Goal: Task Accomplishment & Management: Manage account settings

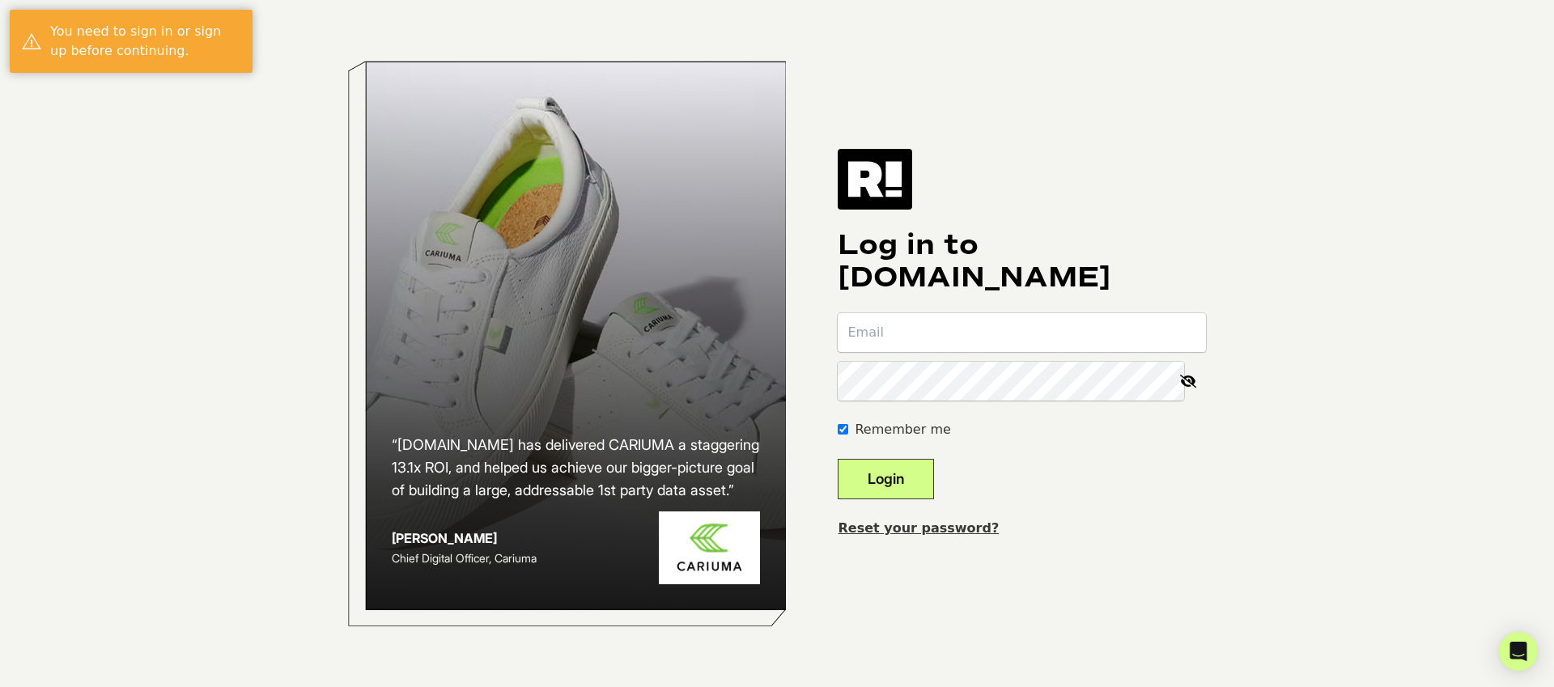
type input "admin@honeydomen.com"
click at [912, 481] on button "Login" at bounding box center [886, 479] width 96 height 40
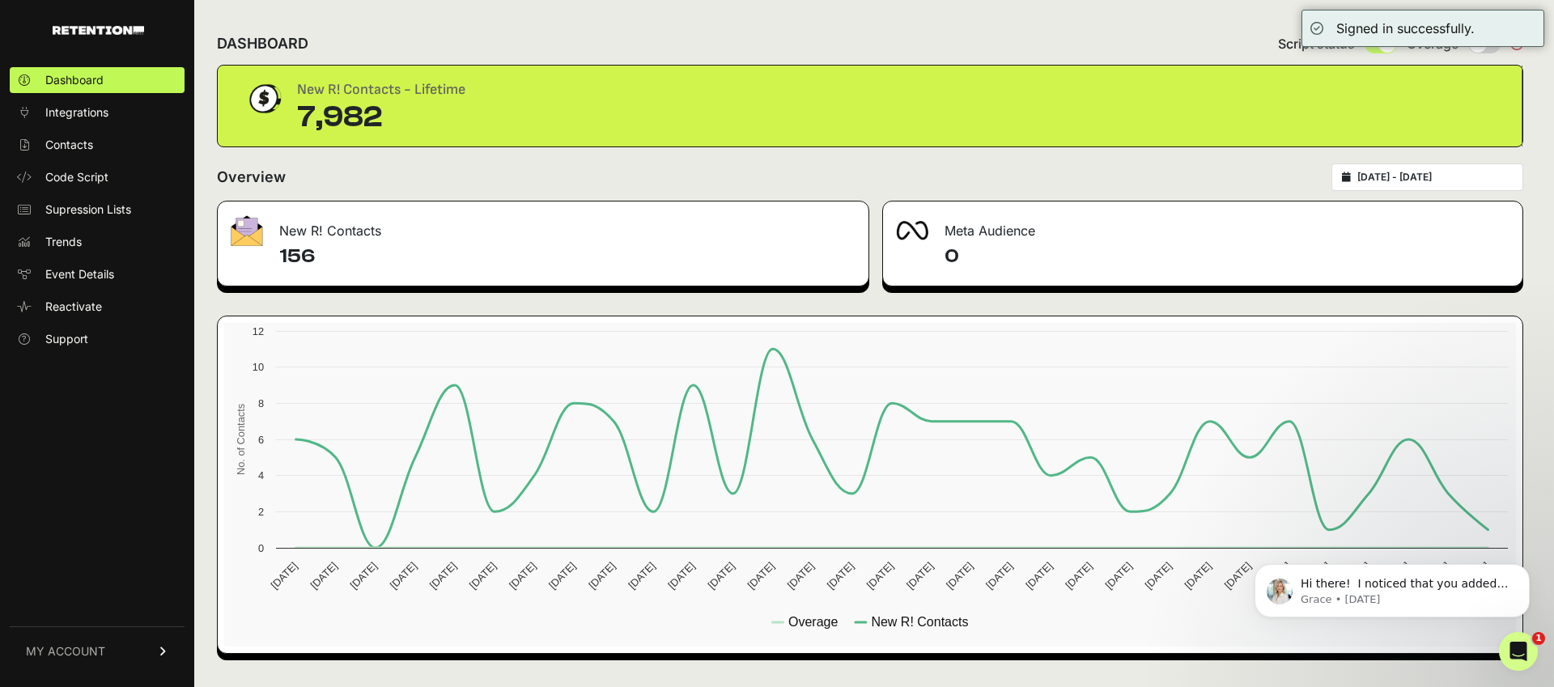
click at [389, 247] on h4 "156" at bounding box center [567, 257] width 576 height 26
click at [395, 240] on div "New R! Contacts" at bounding box center [543, 226] width 651 height 49
click at [1460, 596] on p "Grace • 3w ago" at bounding box center [1404, 599] width 209 height 15
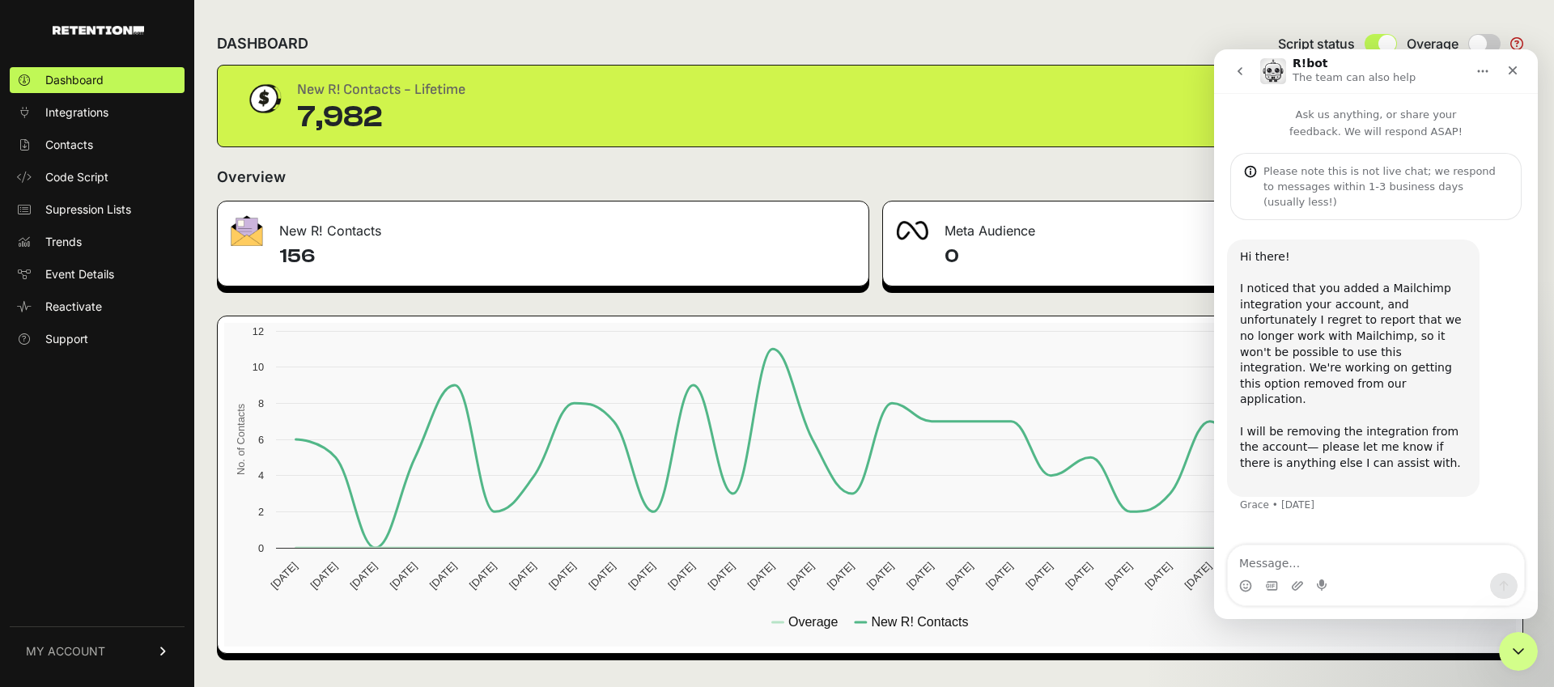
click at [1390, 571] on textarea "Message…" at bounding box center [1376, 559] width 296 height 28
type textarea "Wait, you dont work with mailchimp at all anymore??"
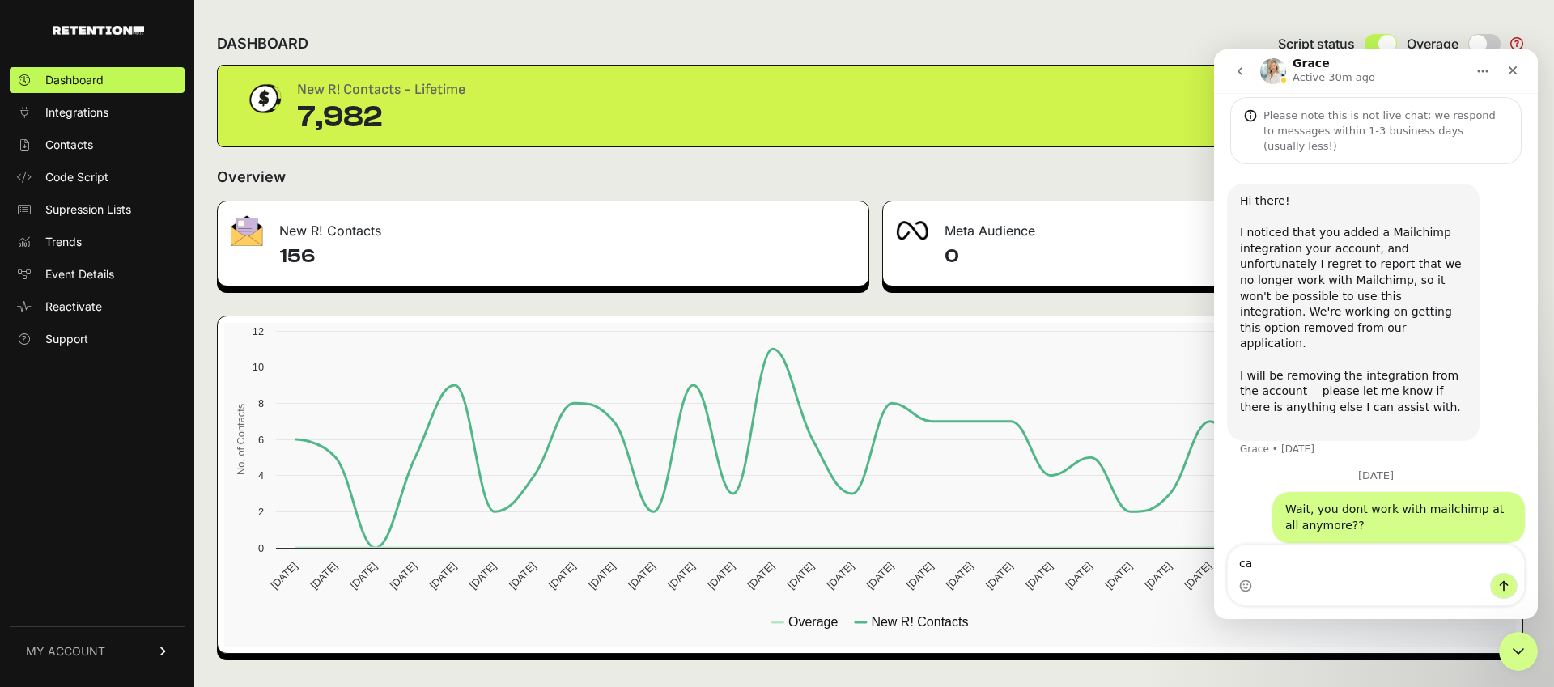
type textarea "c"
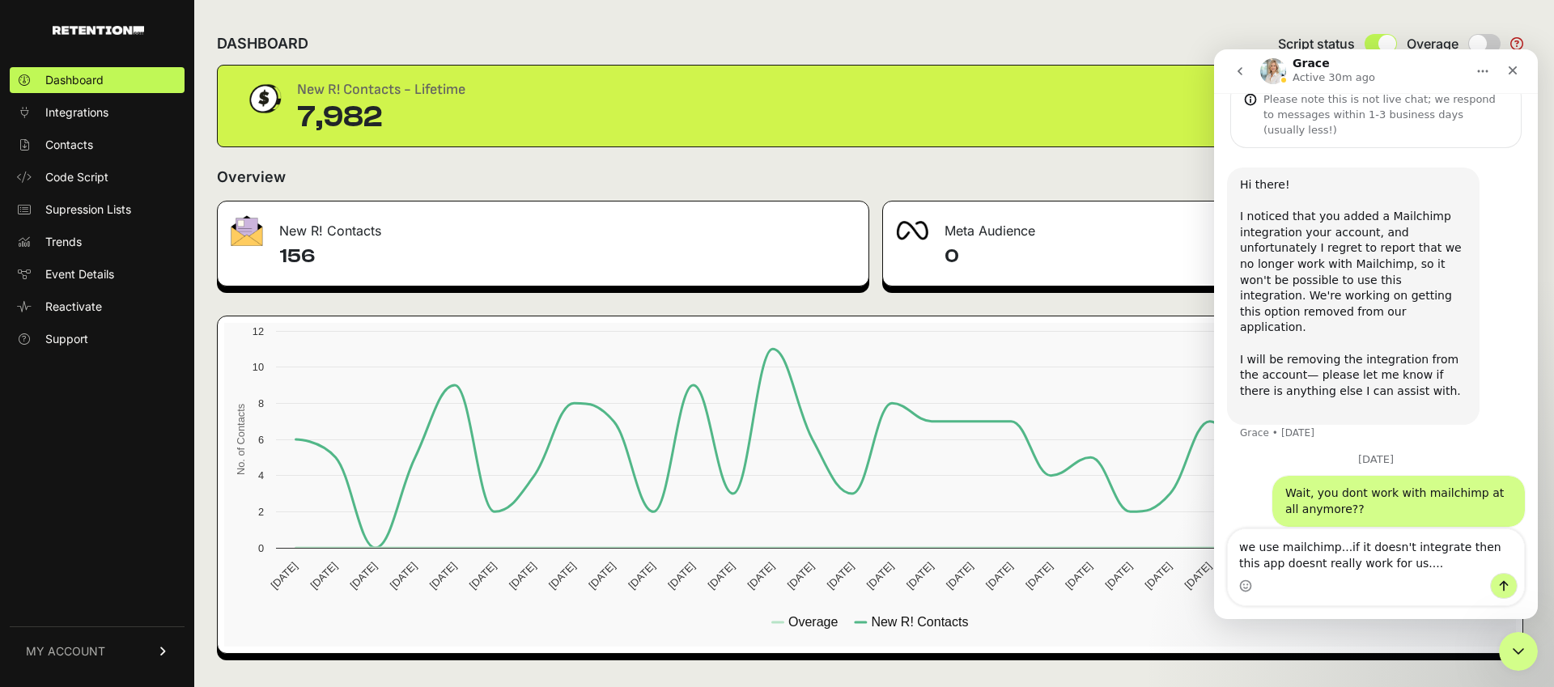
drag, startPoint x: 1258, startPoint y: 564, endPoint x: 1239, endPoint y: 563, distance: 19.4
click at [1239, 563] on textarea "we use mailchimp...if it doesn't integrate then this app doesnt really work for…" at bounding box center [1376, 551] width 296 height 44
type textarea "we use mailchimp...if it doesn't integrate then this service doesnt really work…"
click at [1504, 581] on icon "Send a message…" at bounding box center [1503, 585] width 13 height 13
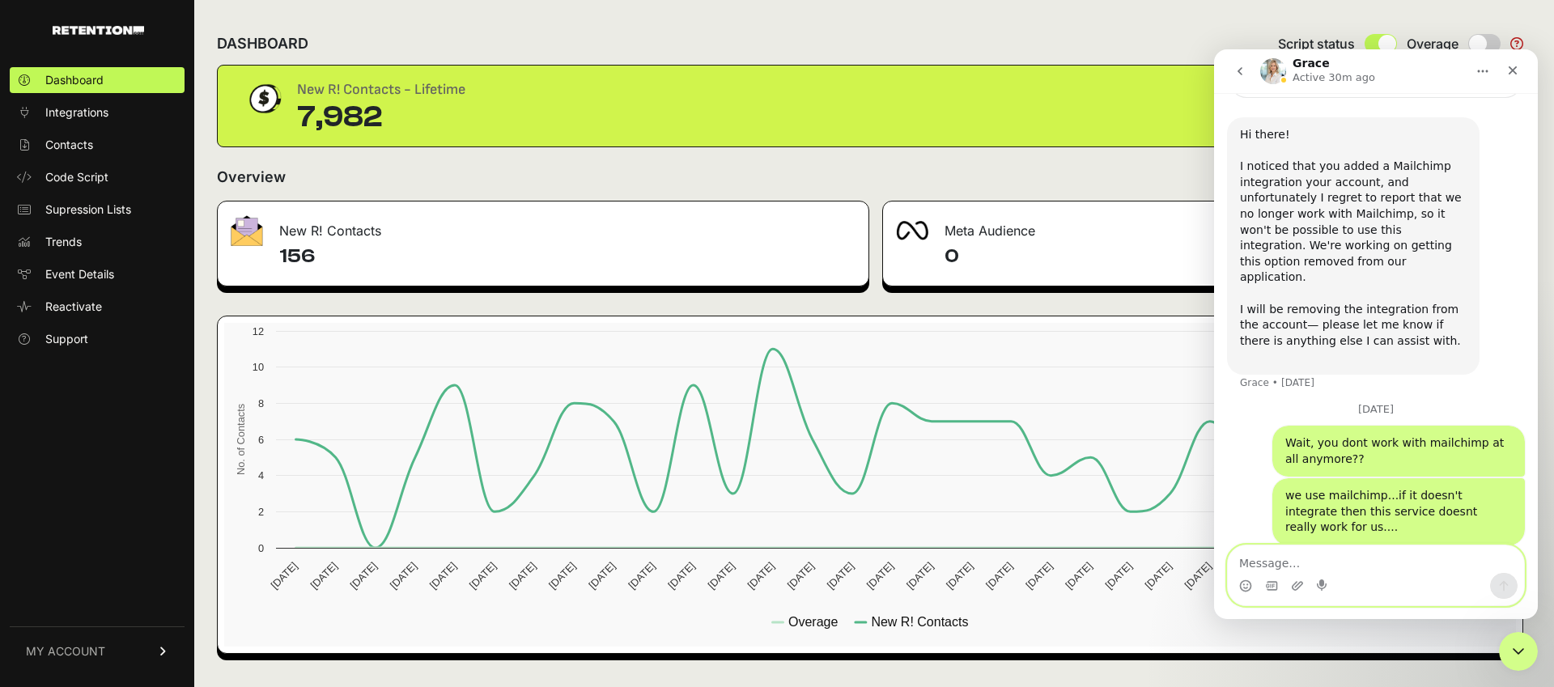
scroll to position [124, 0]
click at [1058, 185] on div "Overview 2025-08-10 - 2025-09-09" at bounding box center [870, 177] width 1306 height 28
click at [1360, 558] on textarea "Message…" at bounding box center [1376, 559] width 296 height 28
click at [96, 333] on link "Support" at bounding box center [97, 339] width 175 height 26
click at [84, 117] on span "Integrations" at bounding box center [76, 112] width 63 height 16
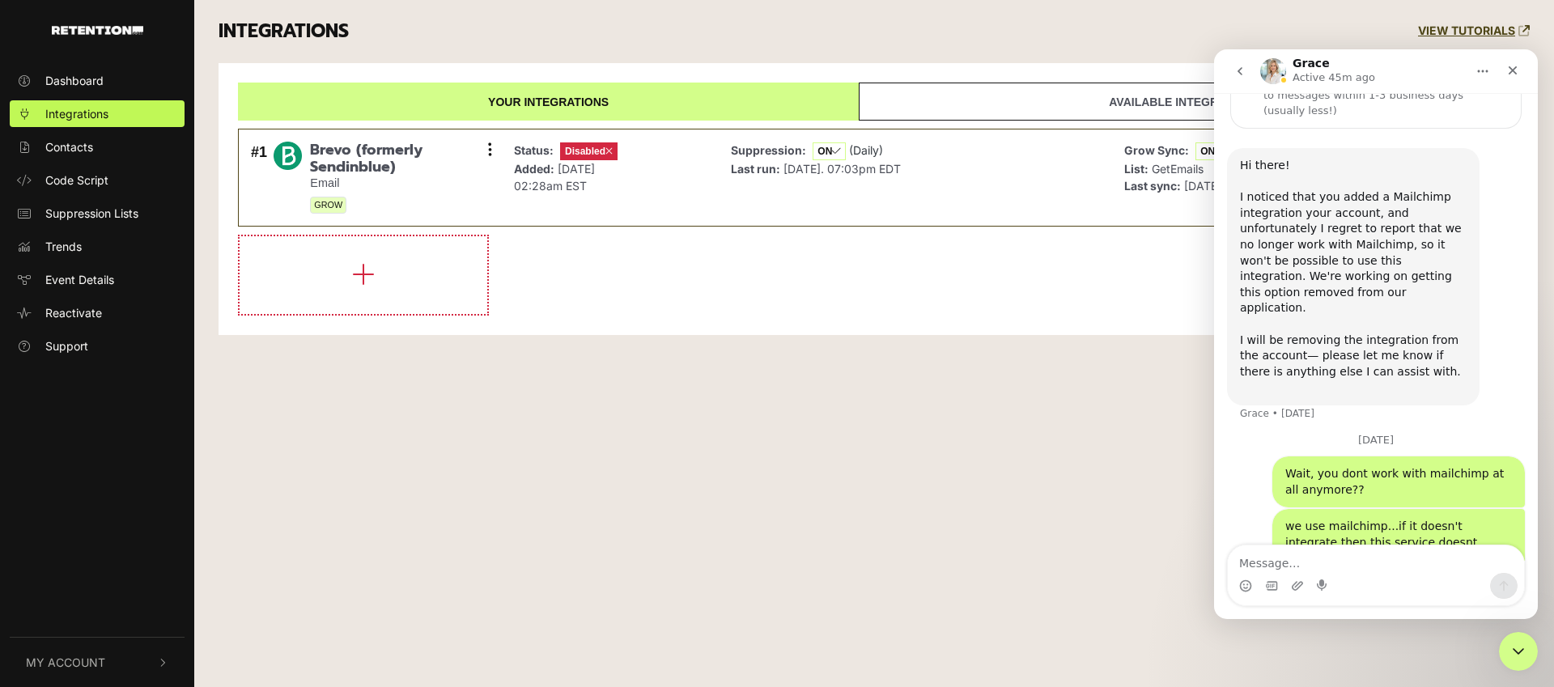
scroll to position [124, 0]
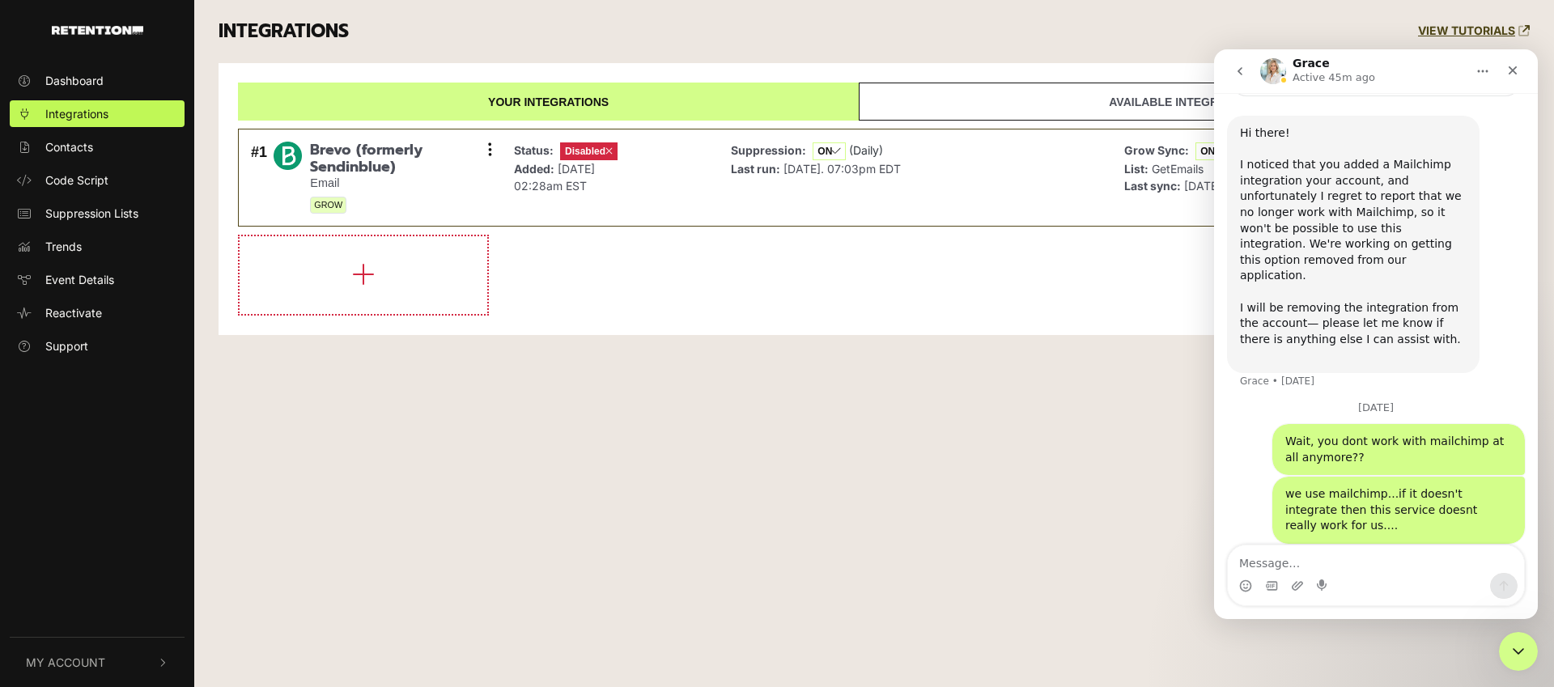
click at [749, 34] on div "INTEGRATIONS VIEW TUTORIALS" at bounding box center [873, 31] width 1335 height 63
click at [1233, 74] on icon "go back" at bounding box center [1239, 71] width 13 height 13
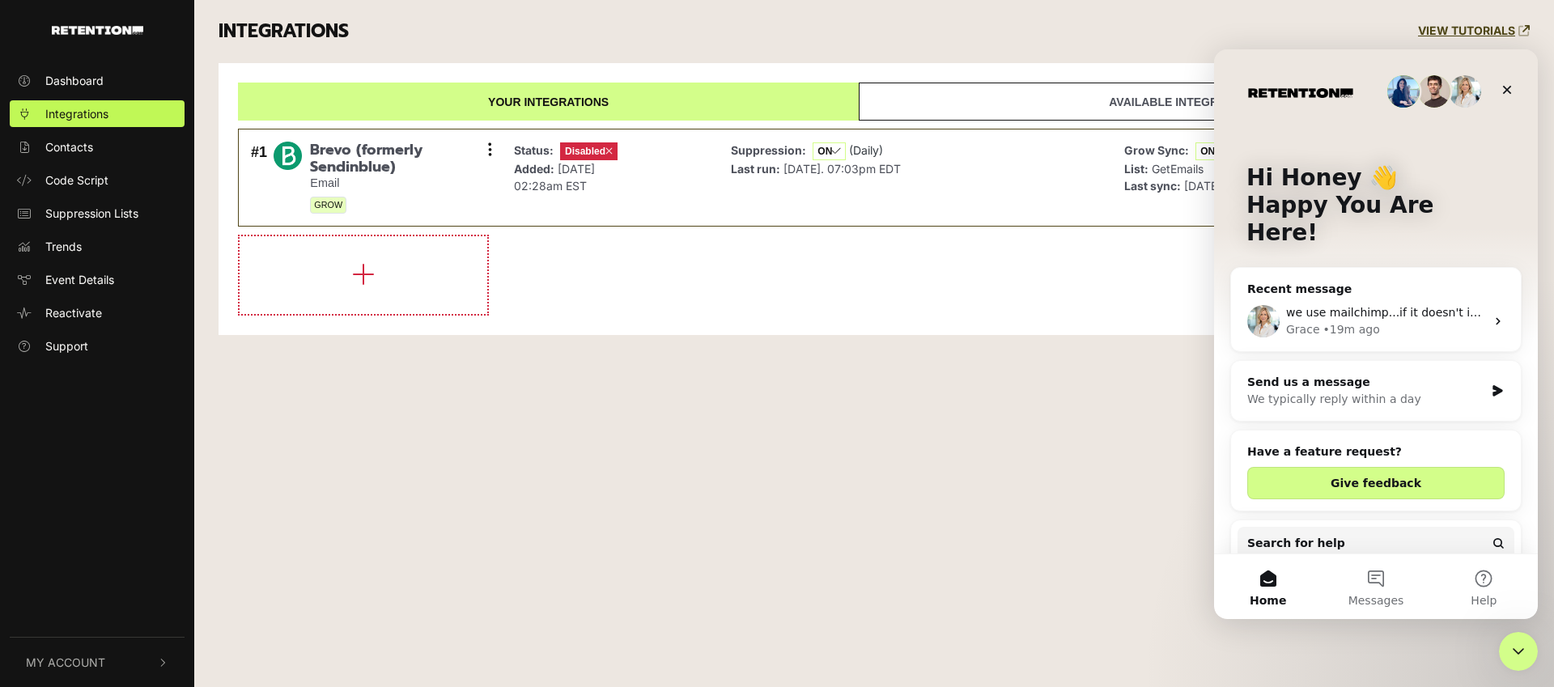
scroll to position [0, 0]
click at [90, 183] on span "Code Script" at bounding box center [76, 180] width 63 height 17
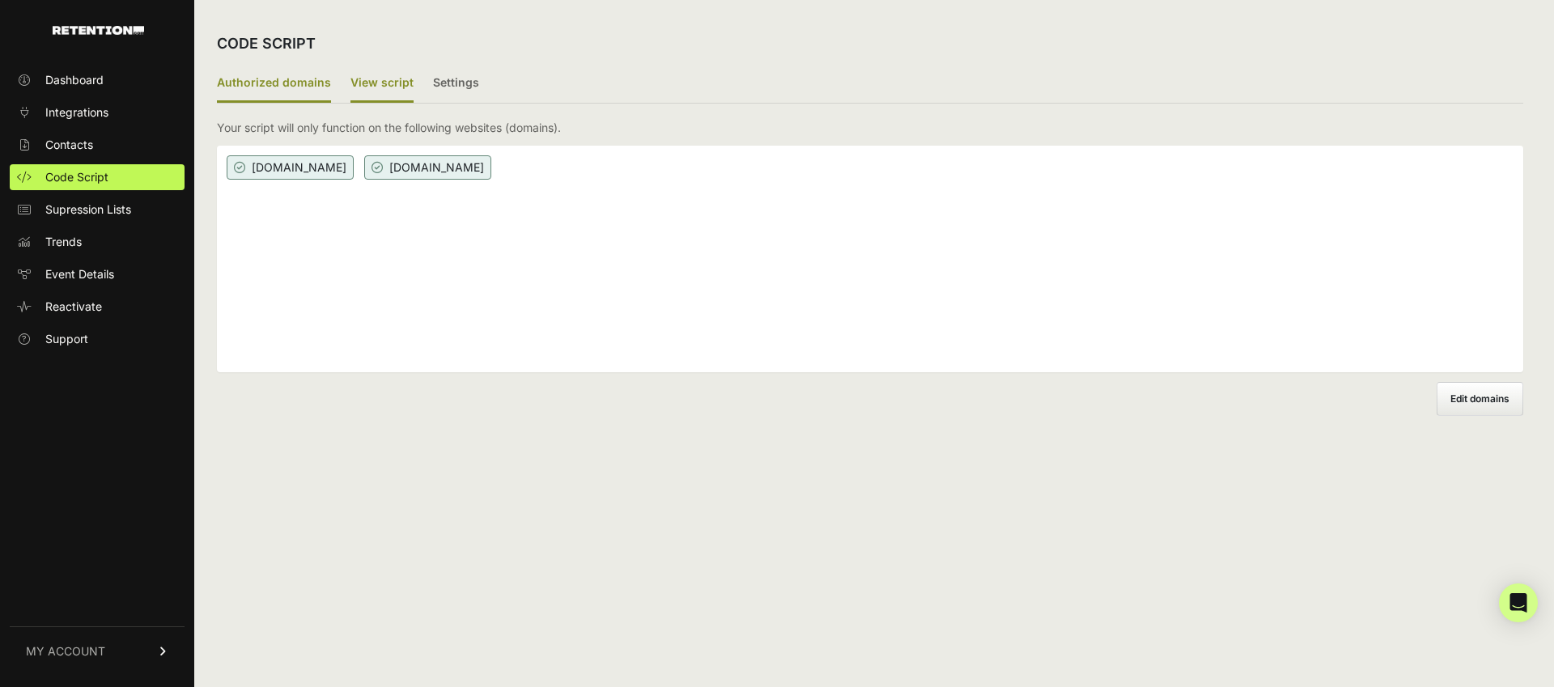
click at [376, 85] on label "View script" at bounding box center [381, 84] width 63 height 38
click at [0, 0] on input "View script" at bounding box center [0, 0] width 0 height 0
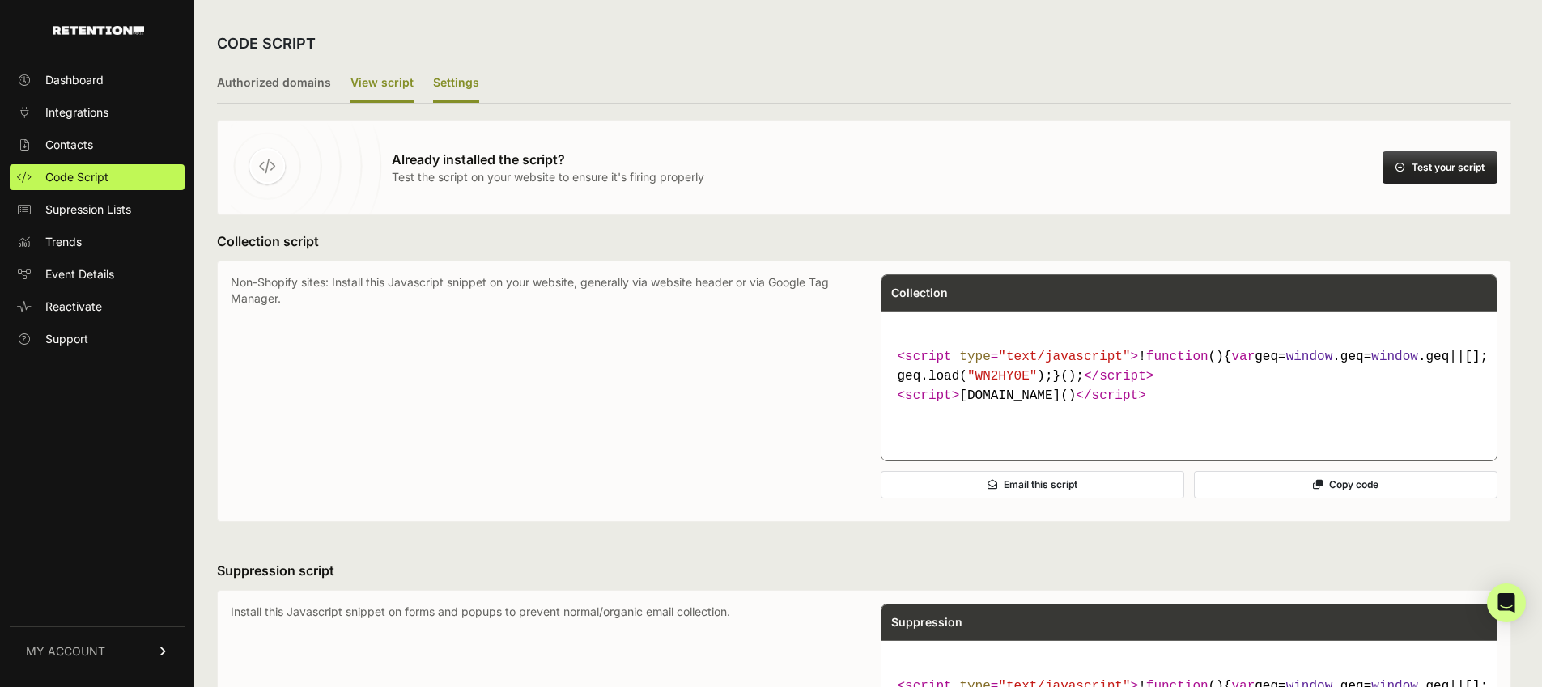
click at [455, 78] on label "Settings" at bounding box center [456, 84] width 46 height 38
click at [0, 0] on input "Settings" at bounding box center [0, 0] width 0 height 0
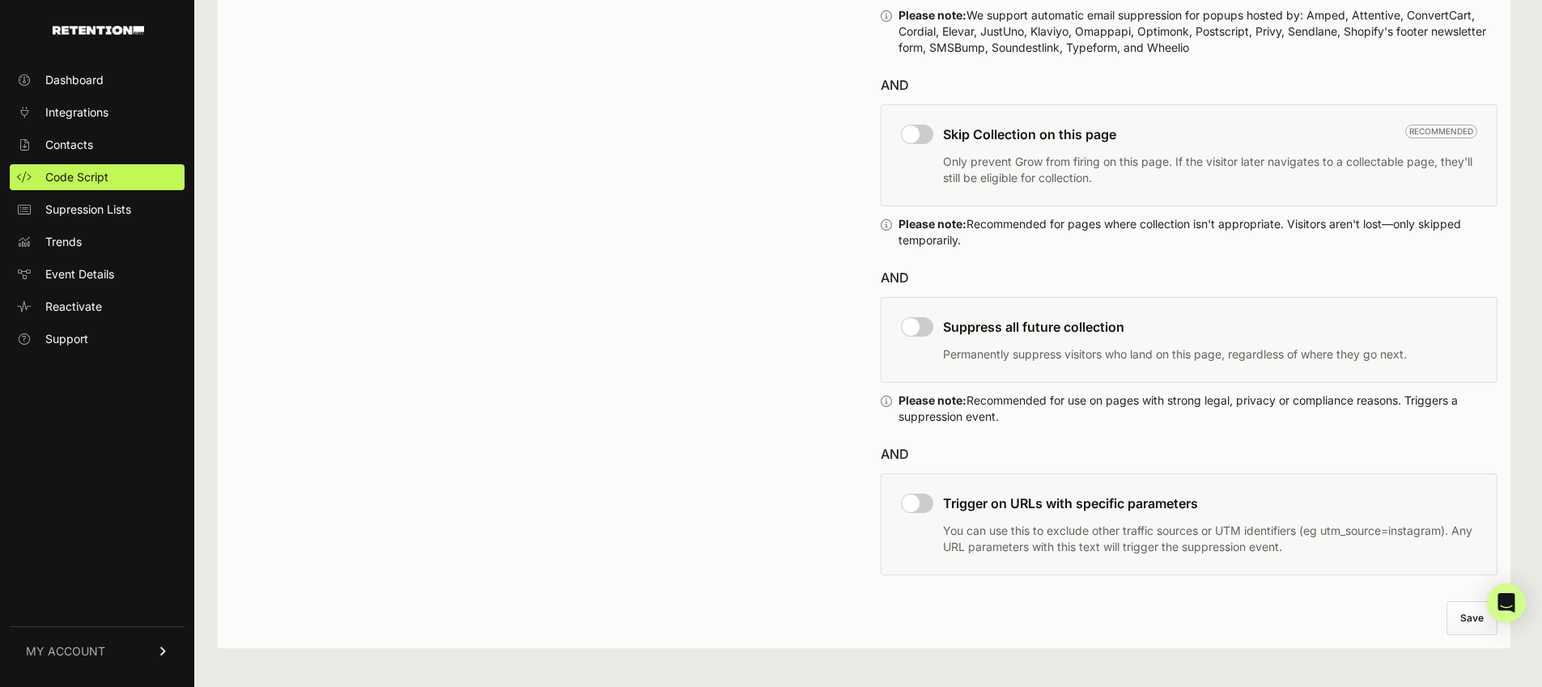
scroll to position [799, 0]
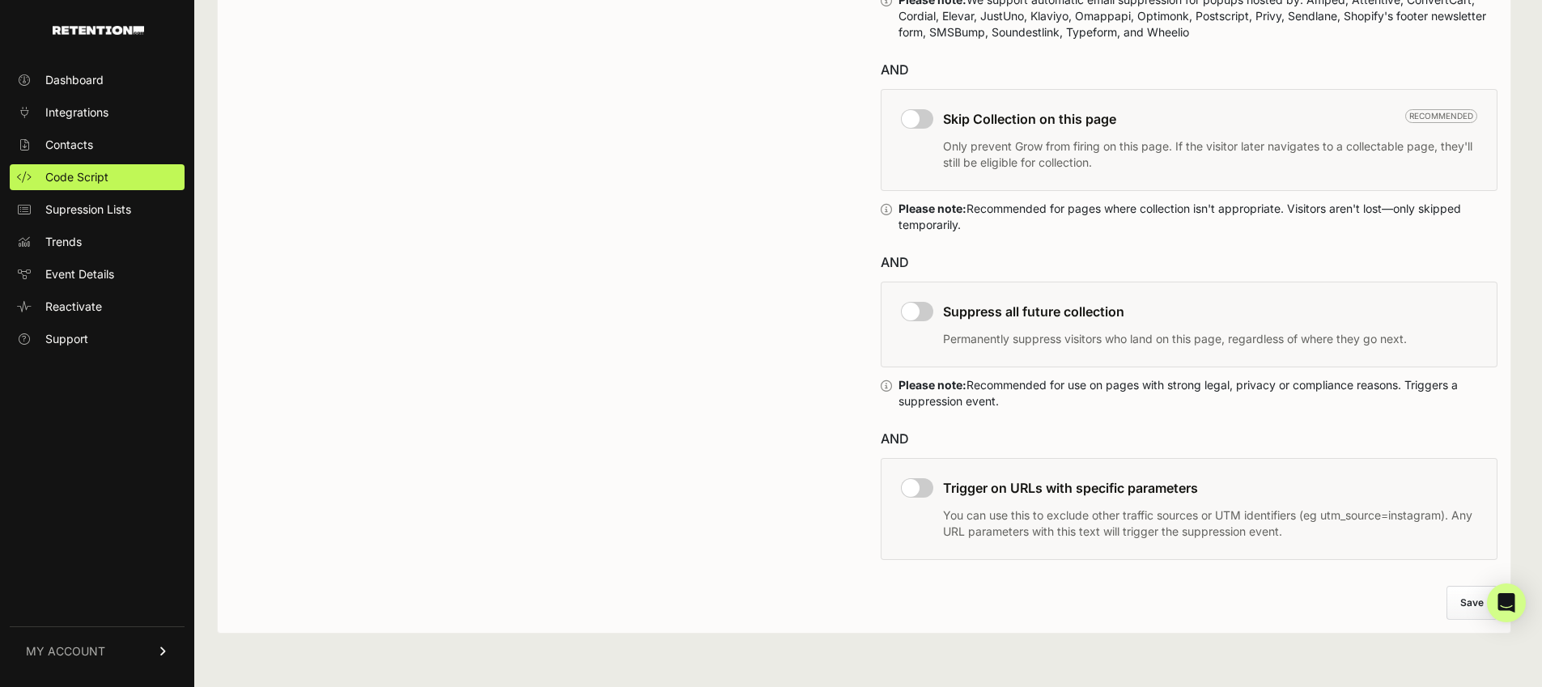
click at [108, 658] on link "MY ACCOUNT" at bounding box center [97, 650] width 175 height 49
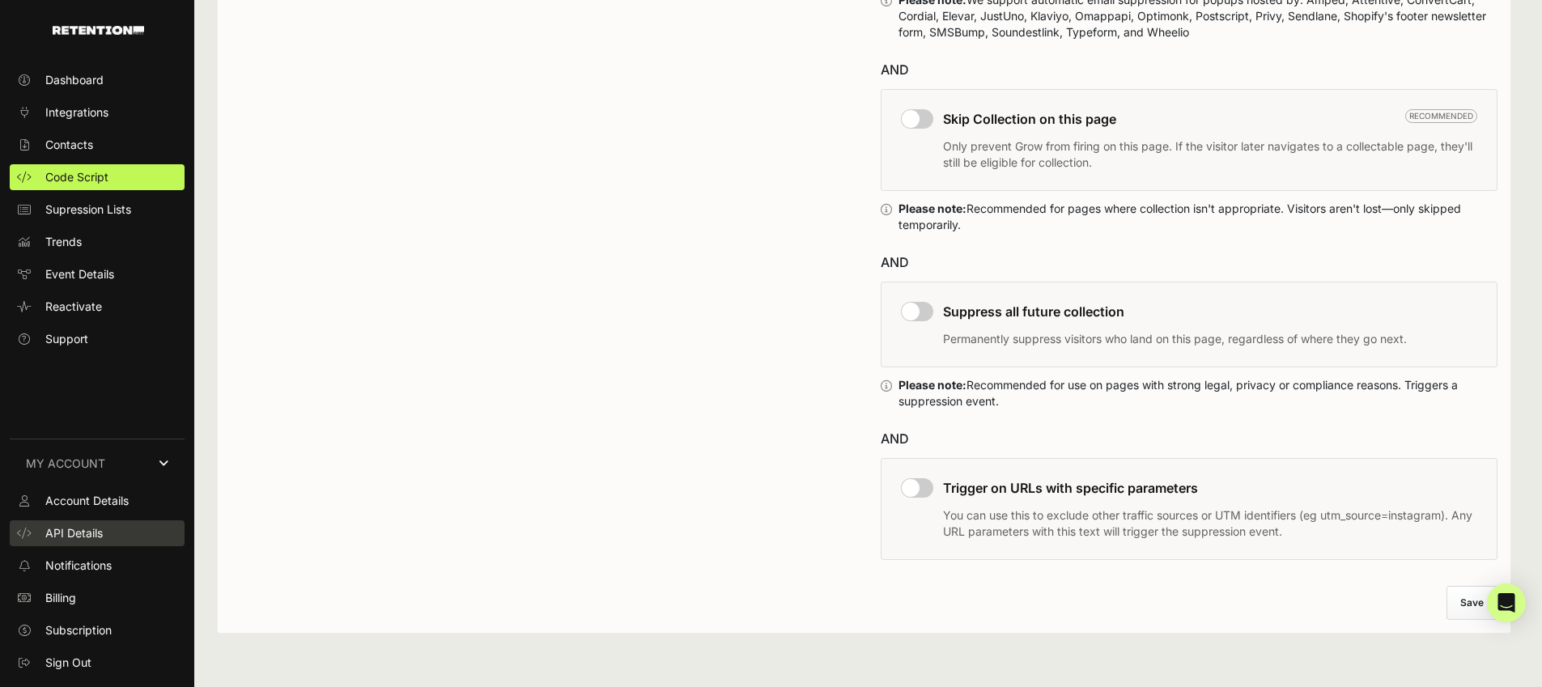
click at [117, 520] on link "API Details" at bounding box center [97, 533] width 175 height 26
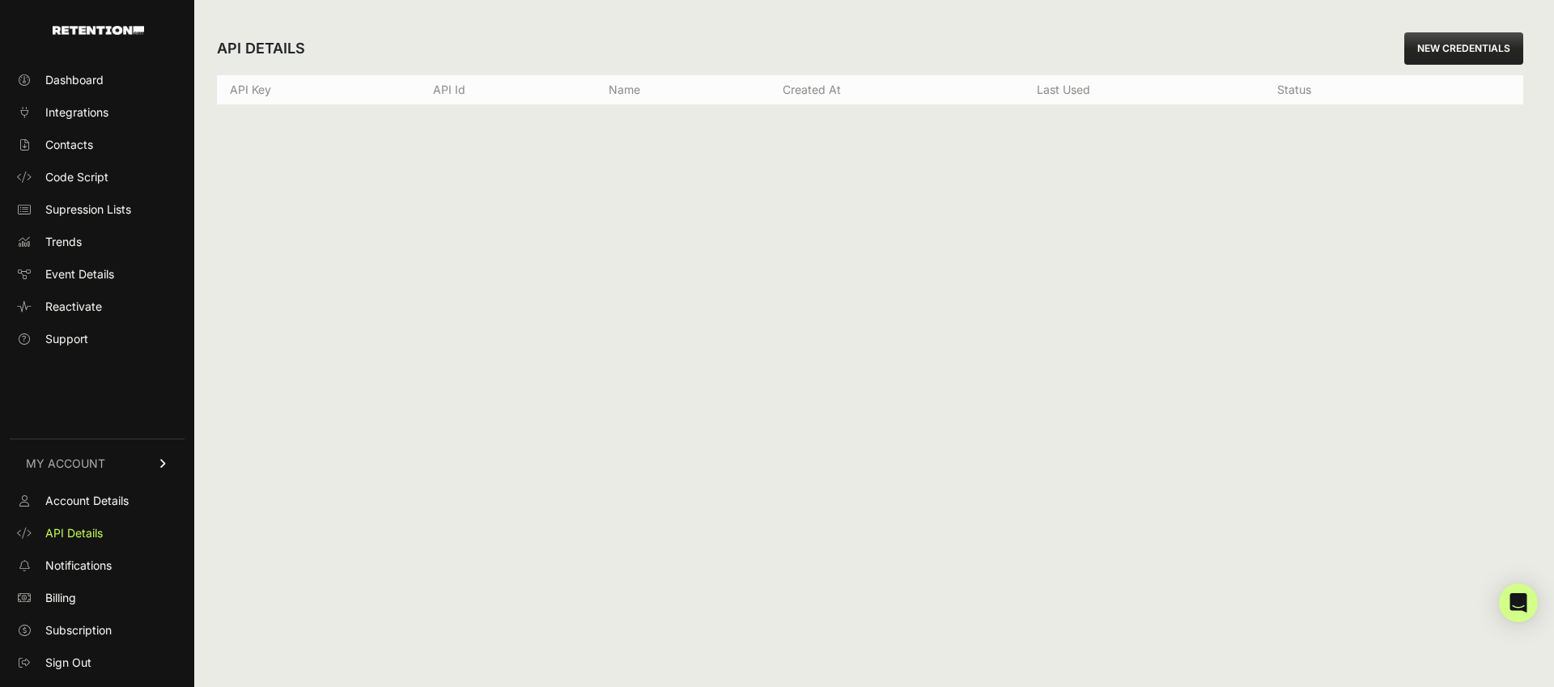
click at [437, 102] on th "API Id" at bounding box center [508, 90] width 176 height 30
click at [1450, 56] on link "NEW CREDENTIALS" at bounding box center [1463, 48] width 119 height 32
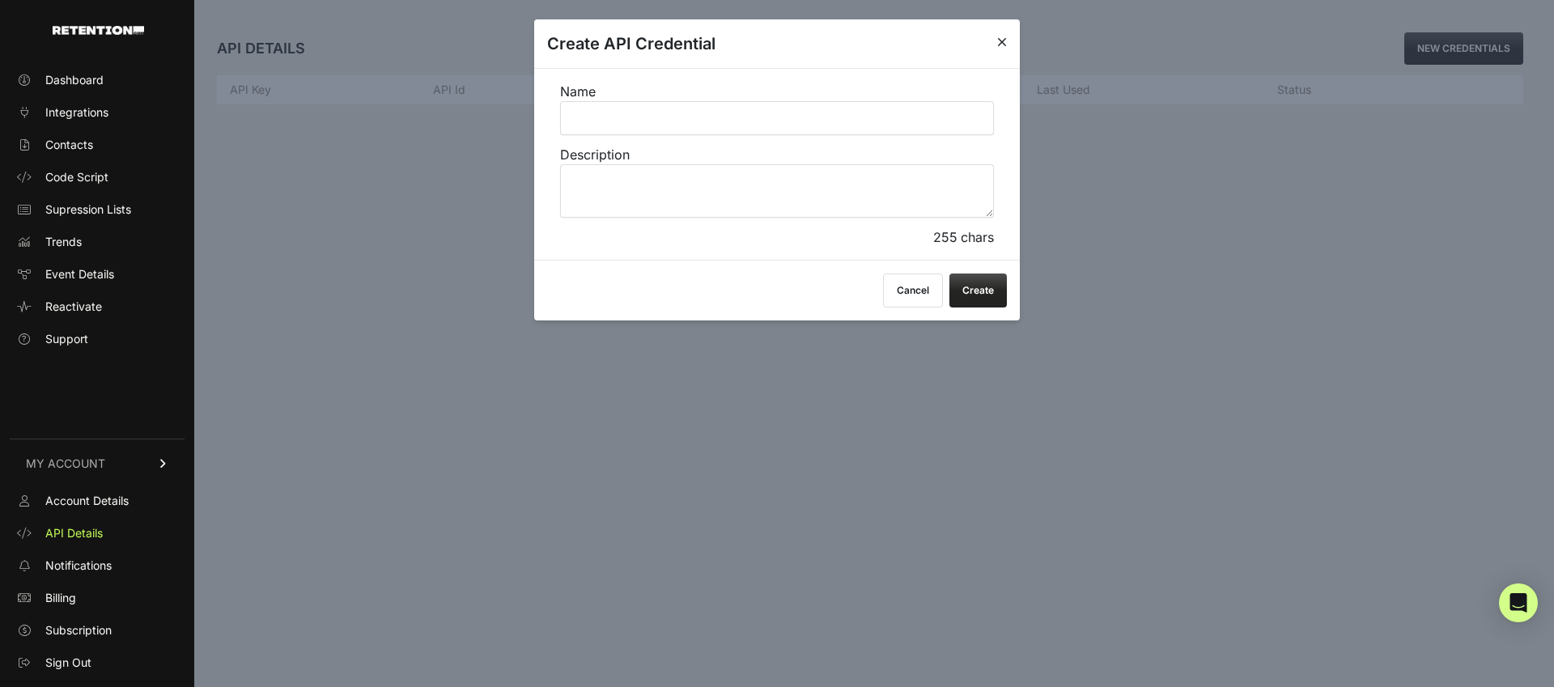
click at [683, 117] on input "Name" at bounding box center [777, 118] width 434 height 34
type input "Retention ZAP"
click at [796, 188] on textarea "Description" at bounding box center [777, 190] width 434 height 53
type textarea "t"
type textarea "Retention zap"
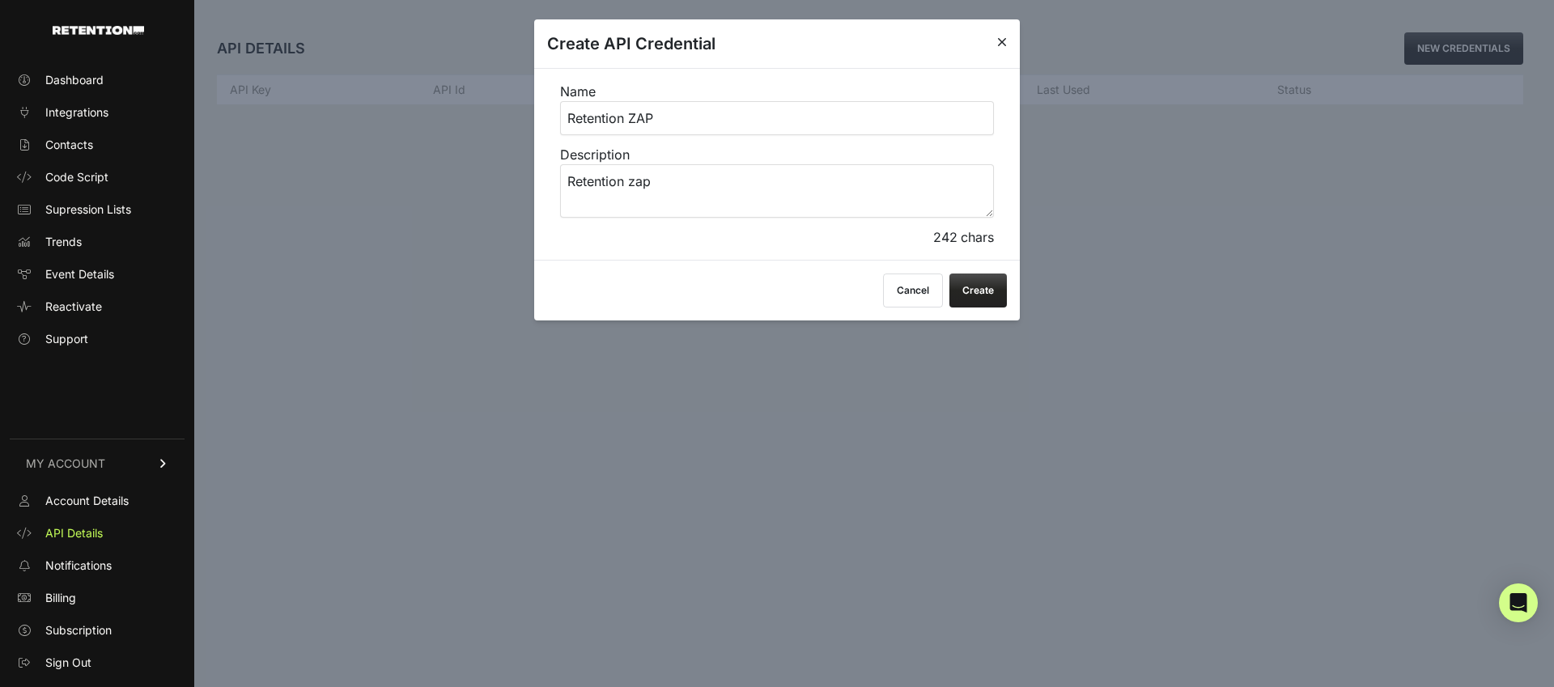
click at [986, 288] on button "Create" at bounding box center [977, 291] width 57 height 34
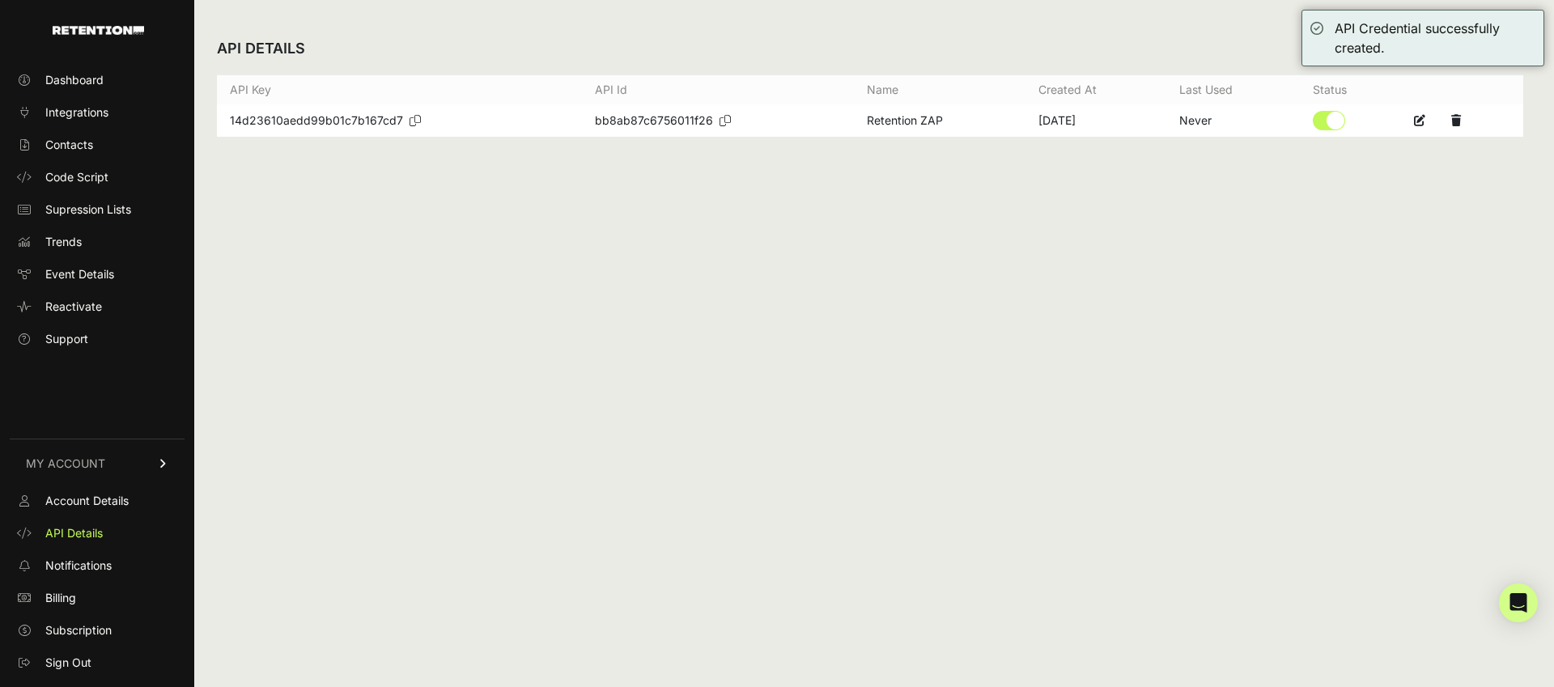
click at [412, 124] on icon at bounding box center [414, 120] width 11 height 11
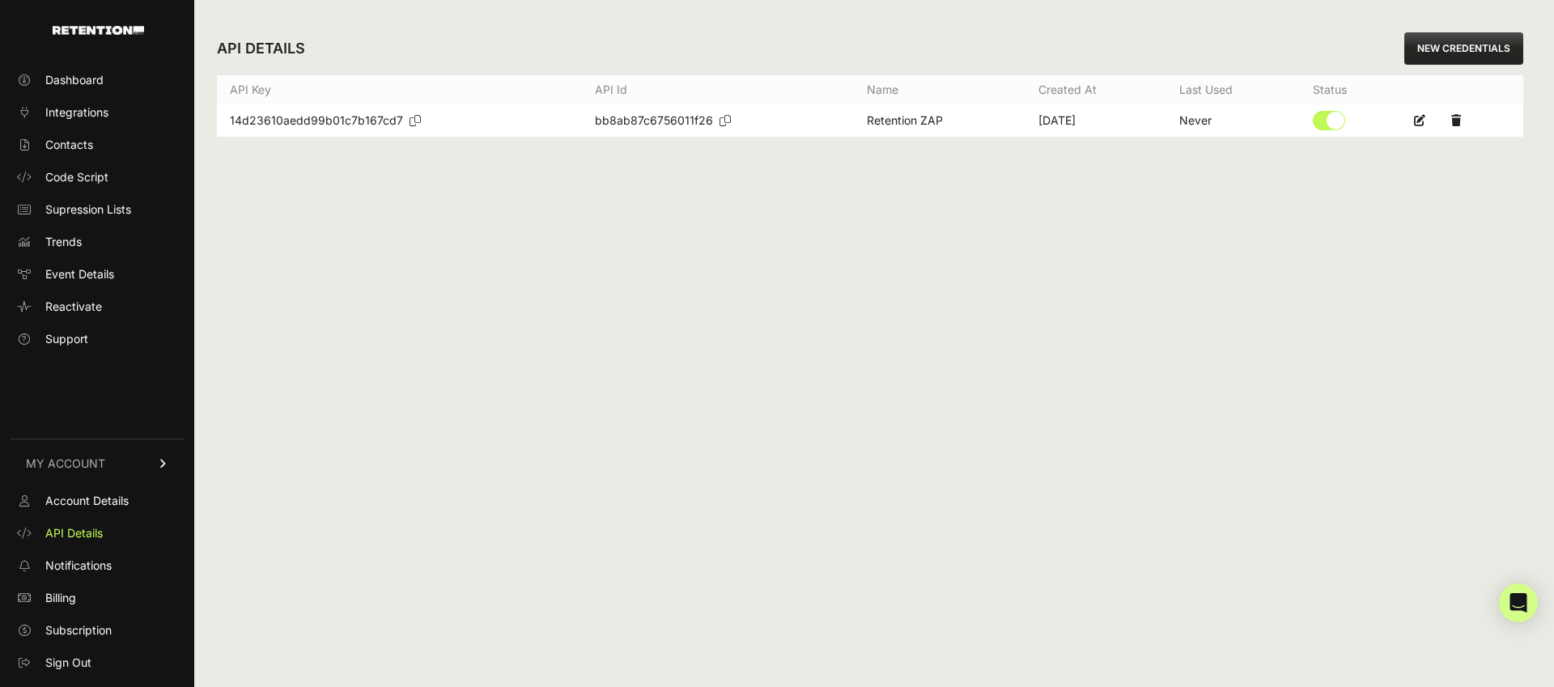
click at [723, 121] on icon at bounding box center [724, 120] width 11 height 11
click at [415, 120] on icon at bounding box center [414, 120] width 11 height 11
